Goal: Information Seeking & Learning: Check status

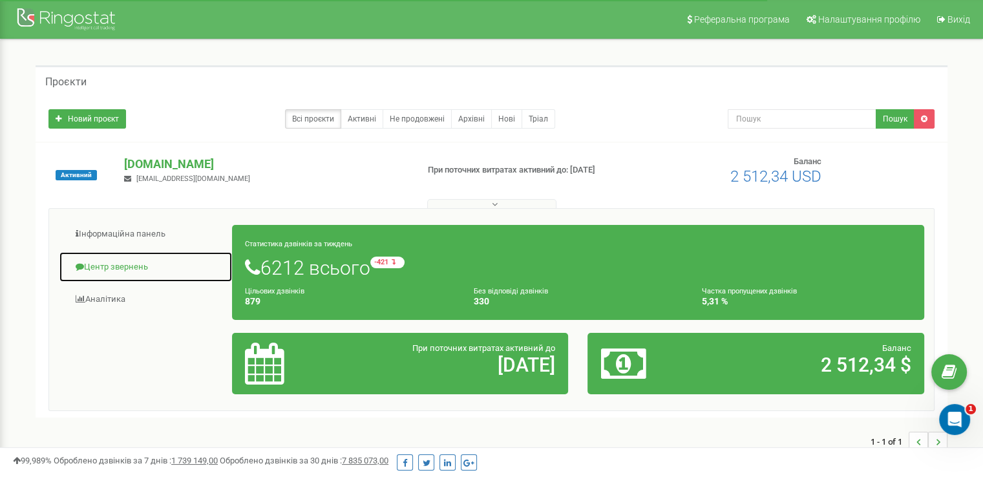
click at [116, 260] on link "Центр звернень" at bounding box center [146, 267] width 174 height 32
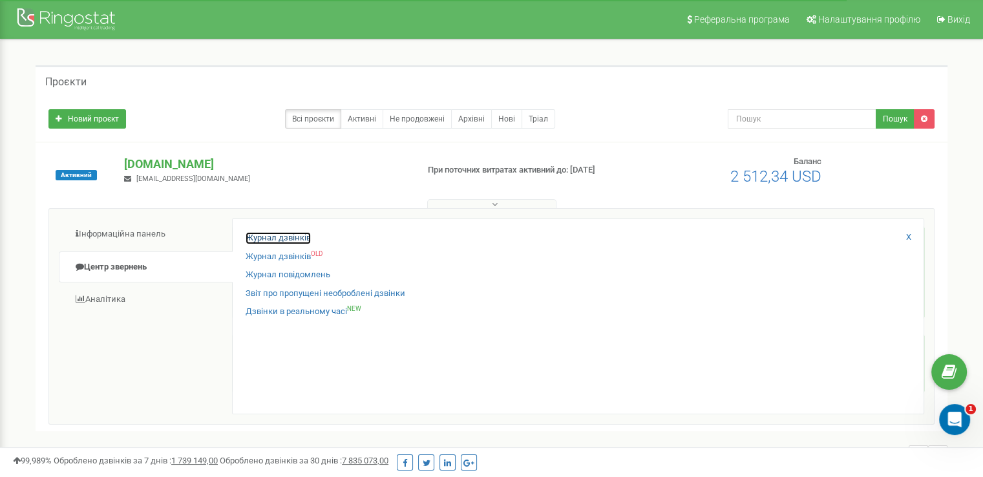
click at [268, 241] on link "Журнал дзвінків" at bounding box center [278, 238] width 65 height 12
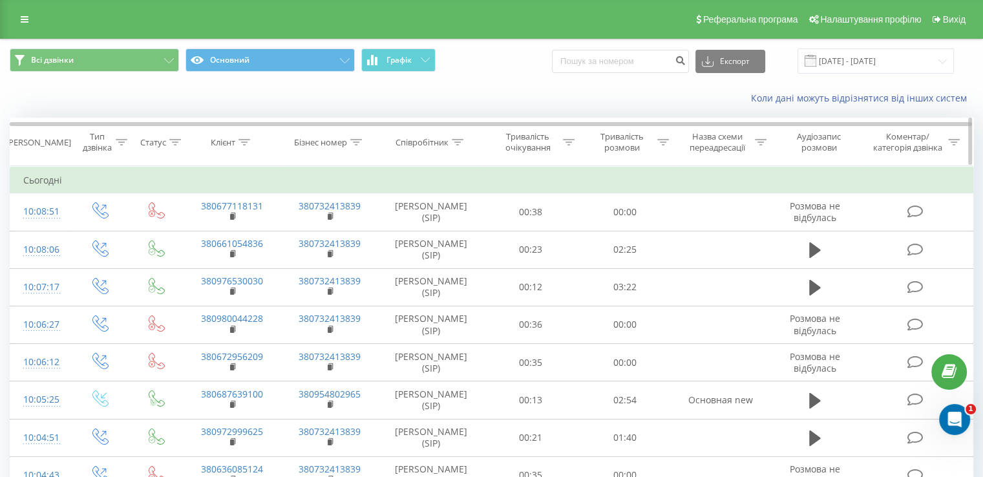
click at [456, 139] on icon at bounding box center [458, 142] width 12 height 6
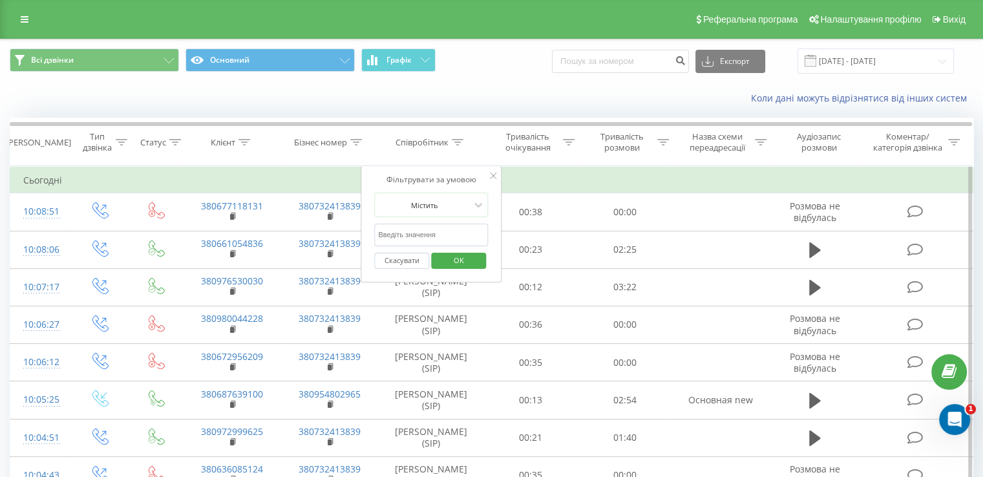
click at [435, 234] on input "text" at bounding box center [431, 235] width 114 height 23
type input "котенко"
click at [457, 259] on span "OK" at bounding box center [459, 260] width 36 height 20
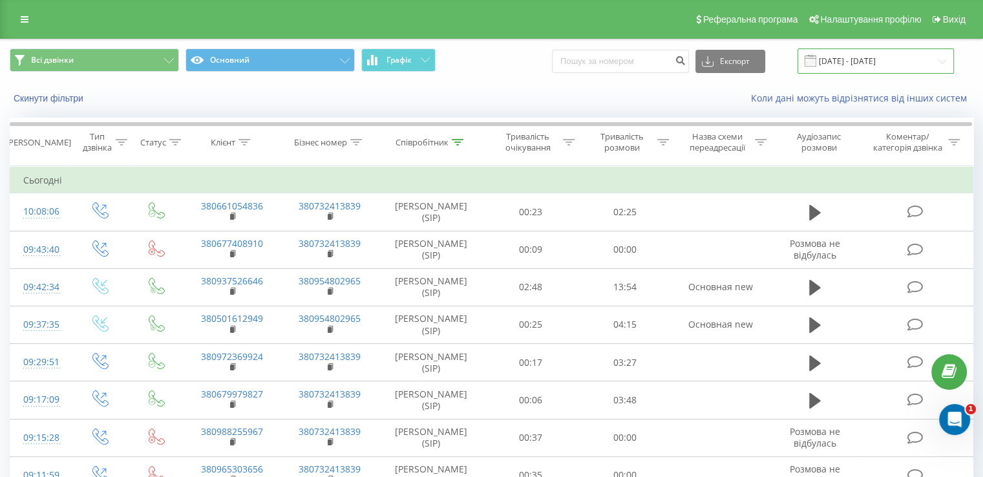
click at [866, 50] on input "19.08.2025 - 19.09.2025" at bounding box center [875, 60] width 156 height 25
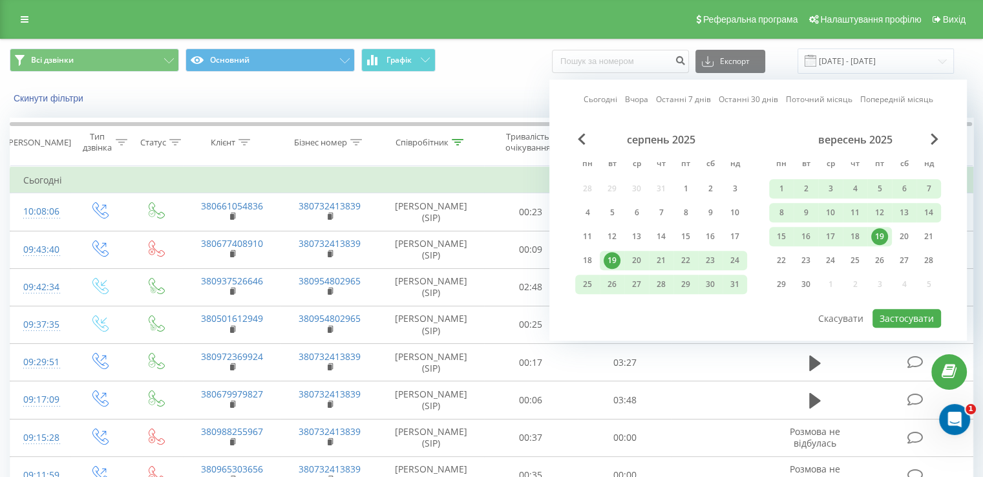
click at [878, 236] on div "19" at bounding box center [879, 236] width 17 height 17
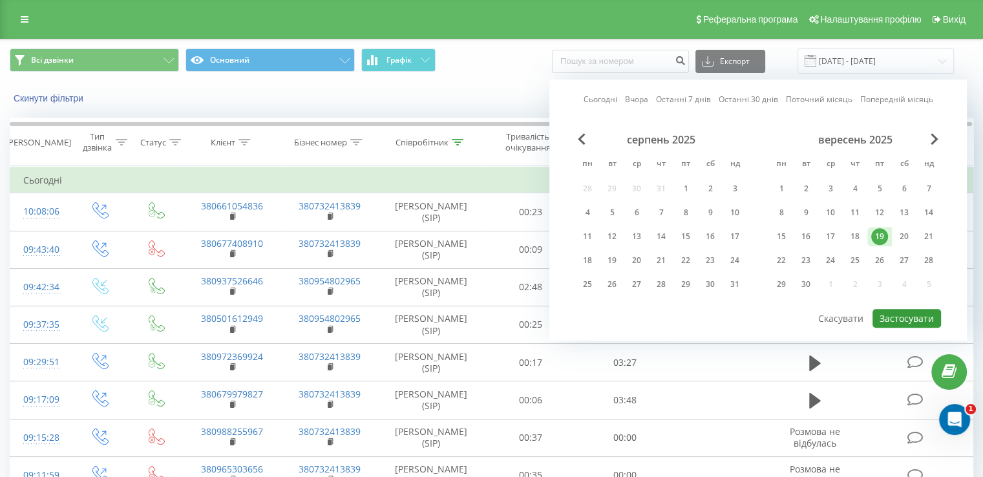
click at [910, 315] on button "Застосувати" at bounding box center [906, 318] width 68 height 19
type input "[DATE] - [DATE]"
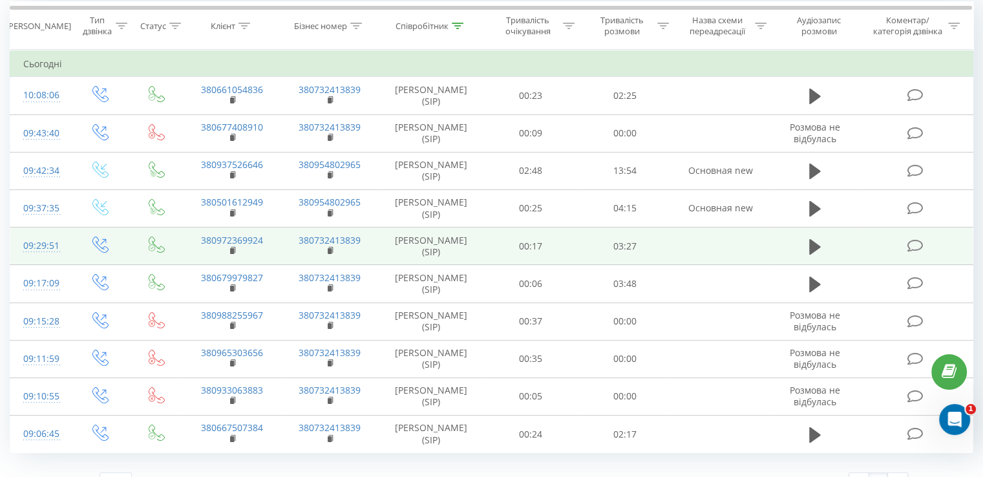
scroll to position [139, 0]
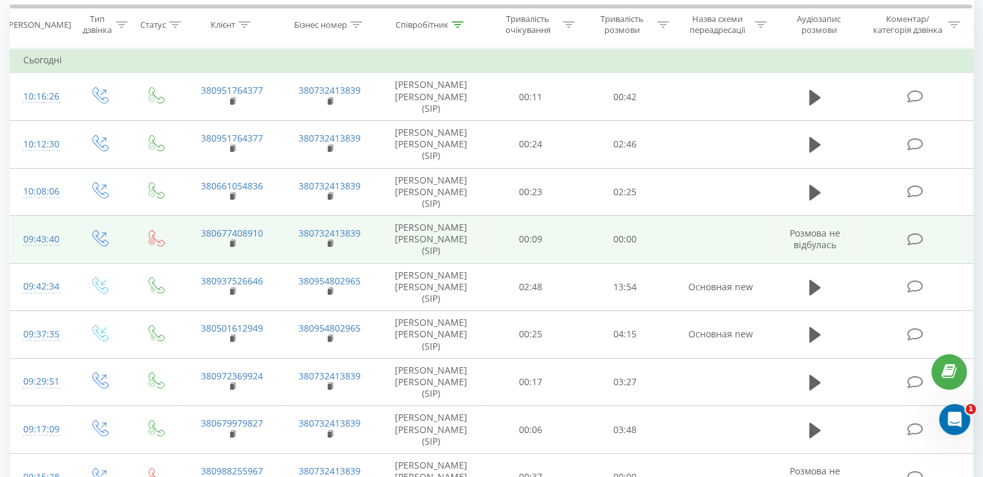
scroll to position [214, 0]
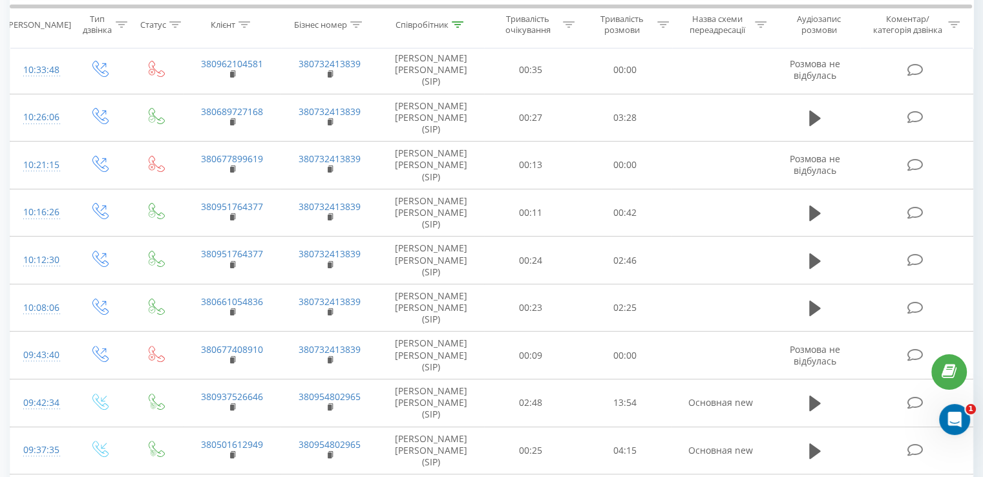
scroll to position [439, 0]
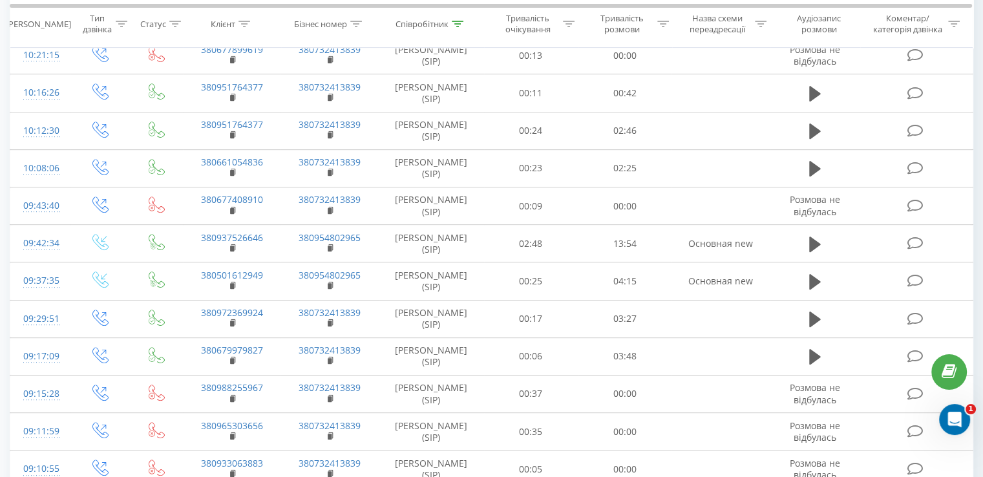
scroll to position [626, 0]
